Goal: Use online tool/utility: Utilize a website feature to perform a specific function

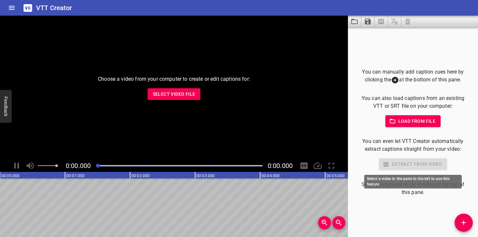
click at [405, 164] on div "Extract from video" at bounding box center [412, 164] width 109 height 12
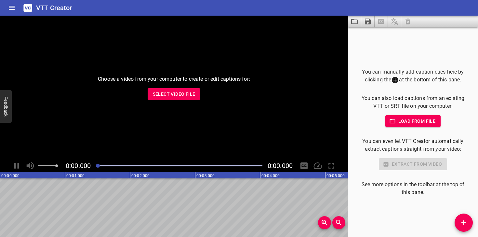
click at [408, 123] on span "Load from file" at bounding box center [412, 121] width 45 height 8
click at [171, 96] on span "Select Video File" at bounding box center [174, 94] width 43 height 8
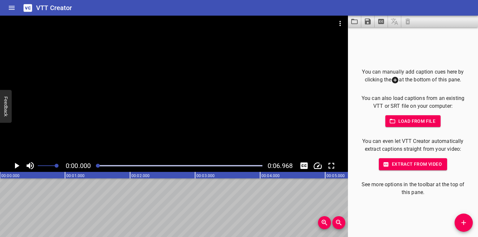
drag, startPoint x: 135, startPoint y: 166, endPoint x: 201, endPoint y: 166, distance: 66.6
click at [201, 167] on div at bounding box center [179, 165] width 174 height 9
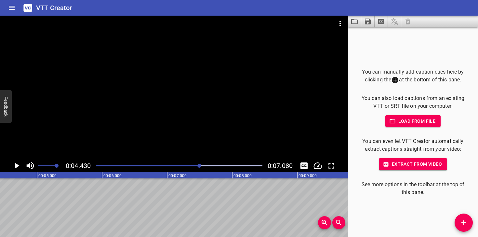
click at [207, 166] on div "Play progress" at bounding box center [179, 165] width 166 height 1
click at [100, 163] on div at bounding box center [179, 165] width 174 height 9
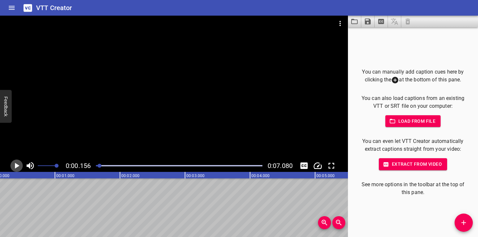
click at [14, 164] on icon "Play/Pause" at bounding box center [17, 166] width 10 height 10
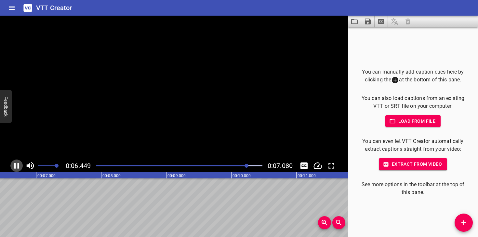
click at [14, 164] on icon "Play/Pause" at bounding box center [17, 166] width 10 height 10
drag, startPoint x: 107, startPoint y: 163, endPoint x: 96, endPoint y: 163, distance: 11.4
click at [96, 163] on div at bounding box center [179, 165] width 174 height 9
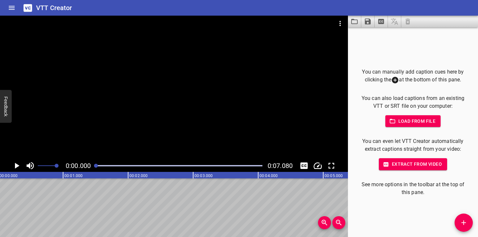
scroll to position [0, 0]
click at [405, 164] on span "Extract from video" at bounding box center [413, 164] width 58 height 8
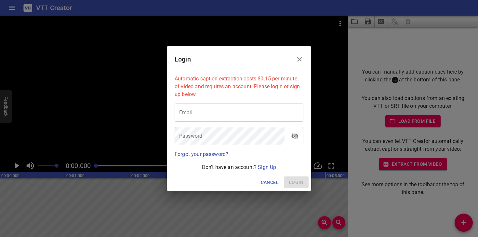
click at [301, 56] on icon "Close" at bounding box center [299, 59] width 8 height 8
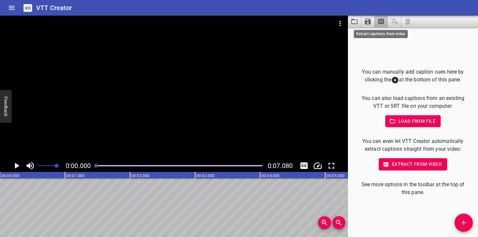
click at [380, 20] on icon "Extract captions from video" at bounding box center [381, 21] width 6 height 5
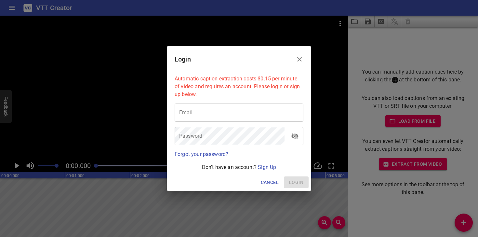
click at [299, 62] on icon "Close" at bounding box center [299, 59] width 8 height 8
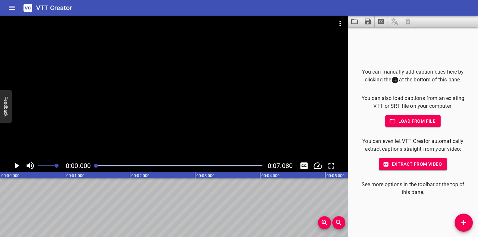
click at [34, 8] on div "VTT Creator" at bounding box center [239, 8] width 478 height 16
click at [10, 8] on icon "Home" at bounding box center [12, 8] width 6 height 4
